Goal: Transaction & Acquisition: Book appointment/travel/reservation

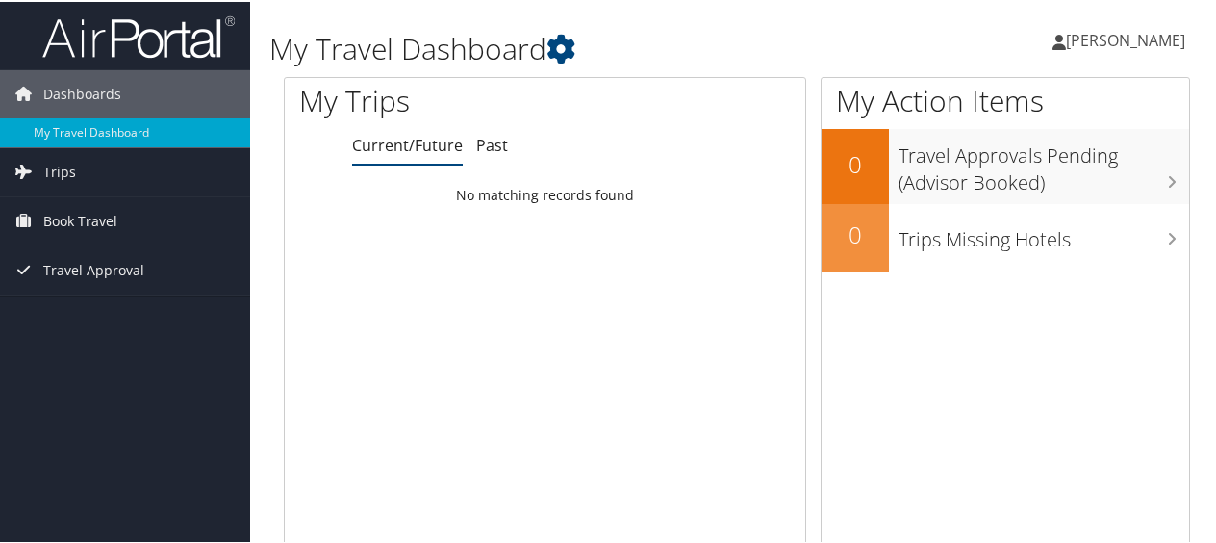
click at [366, 183] on td "No matching records found" at bounding box center [545, 193] width 521 height 35
click at [64, 213] on span "Book Travel" at bounding box center [80, 219] width 74 height 48
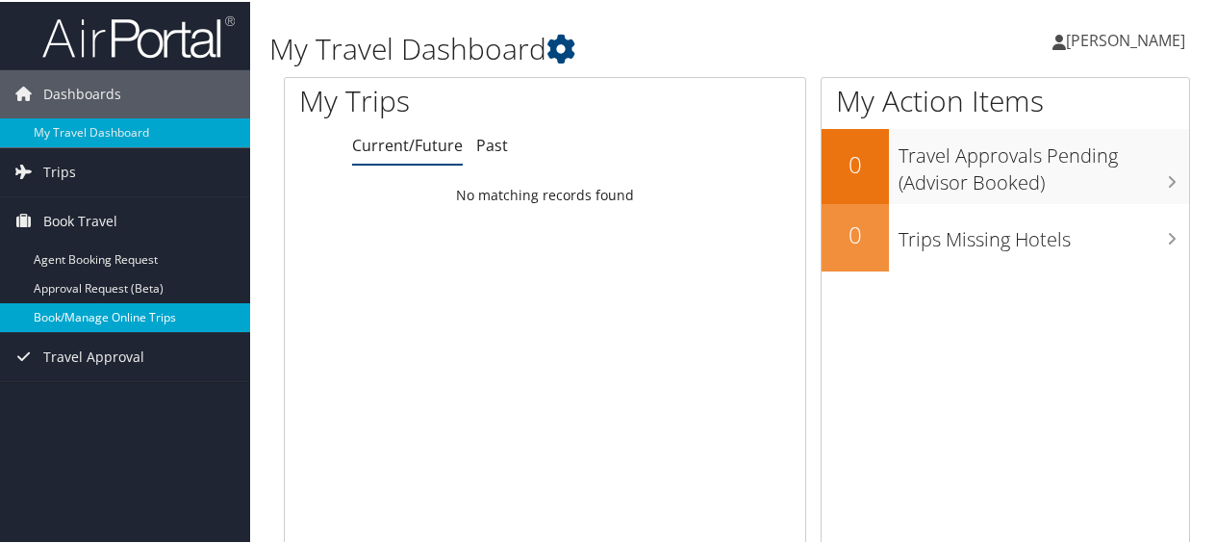
click at [87, 306] on link "Book/Manage Online Trips" at bounding box center [125, 315] width 250 height 29
